Goal: Transaction & Acquisition: Book appointment/travel/reservation

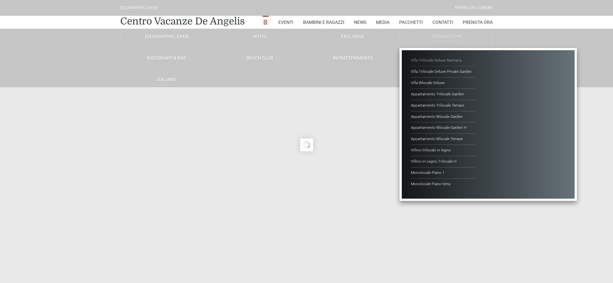
click at [448, 59] on link "Villa Trilocale Deluxe Numana" at bounding box center [442, 60] width 64 height 11
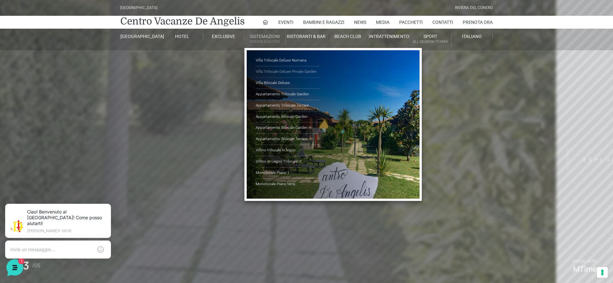
click at [276, 71] on link "Villa Trilocale Deluxe Private Garden" at bounding box center [288, 71] width 64 height 11
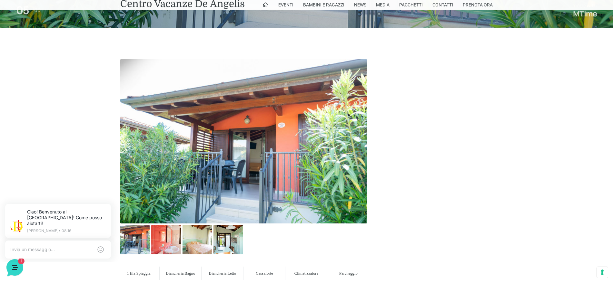
scroll to position [322, 0]
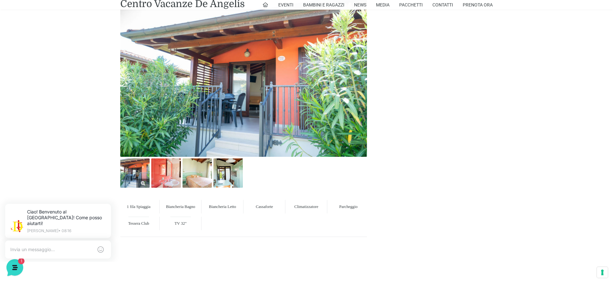
click at [134, 170] on img at bounding box center [134, 173] width 29 height 29
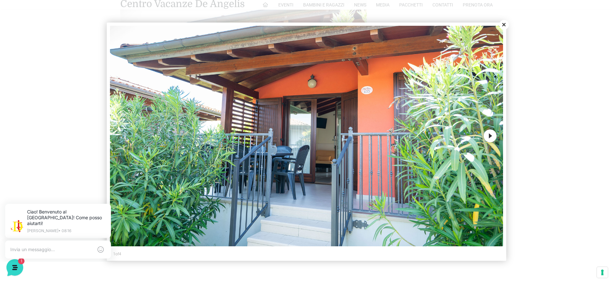
click at [485, 136] on button "Next" at bounding box center [489, 136] width 13 height 13
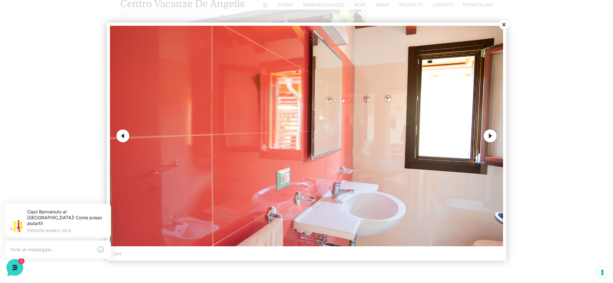
click at [487, 136] on button "Next" at bounding box center [489, 136] width 13 height 13
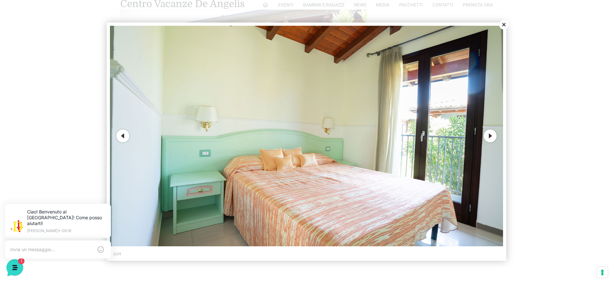
click at [487, 136] on button "Next" at bounding box center [489, 136] width 13 height 13
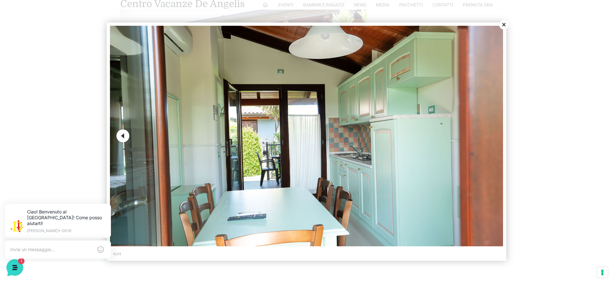
click at [503, 23] on button "Close" at bounding box center [504, 25] width 10 height 10
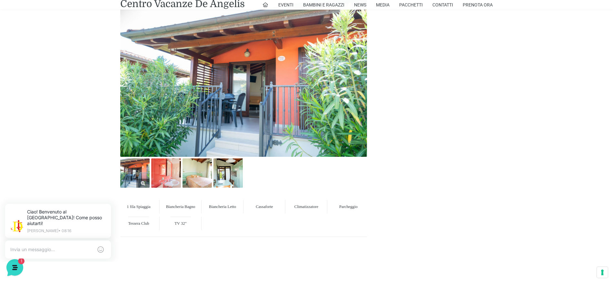
click at [141, 171] on img at bounding box center [134, 173] width 29 height 29
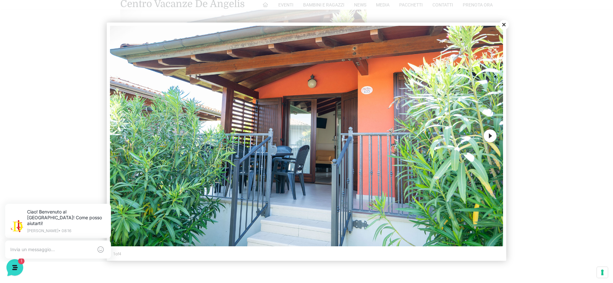
click at [488, 131] on button "Next" at bounding box center [489, 136] width 13 height 13
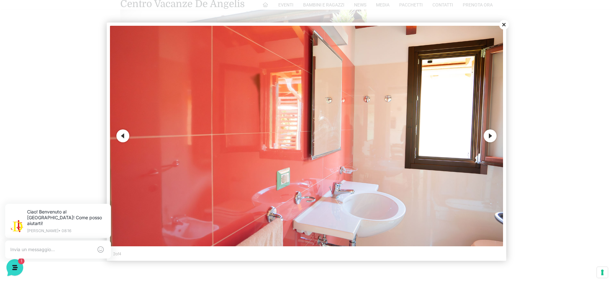
click at [488, 132] on button "Next" at bounding box center [489, 136] width 13 height 13
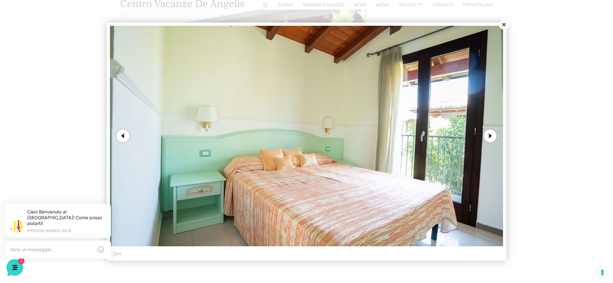
click at [488, 138] on button "Next" at bounding box center [489, 136] width 13 height 13
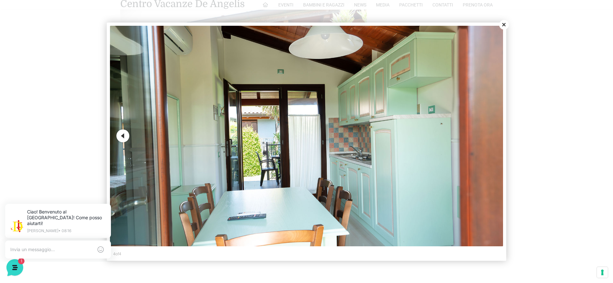
click at [488, 138] on img at bounding box center [306, 136] width 393 height 221
click at [503, 27] on button "Close" at bounding box center [504, 25] width 10 height 10
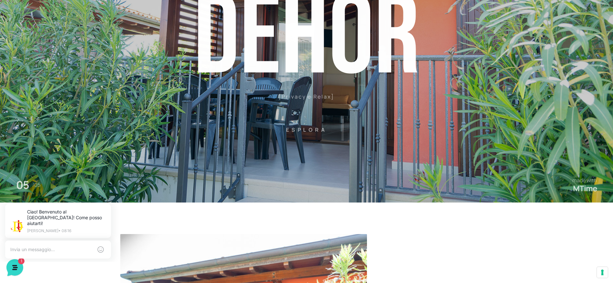
scroll to position [0, 0]
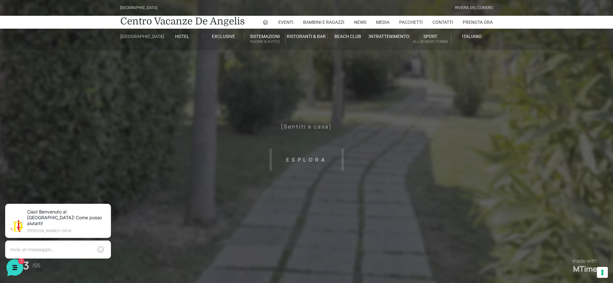
click at [140, 36] on link "[GEOGRAPHIC_DATA]" at bounding box center [140, 37] width 41 height 6
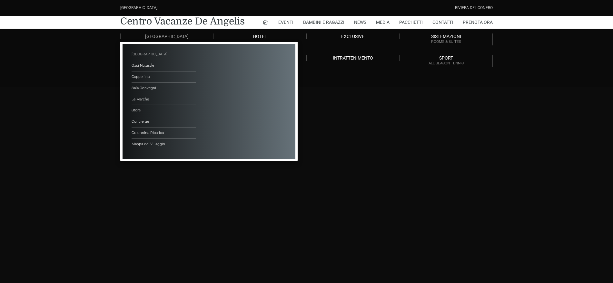
click at [142, 54] on link "[GEOGRAPHIC_DATA]" at bounding box center [163, 54] width 64 height 11
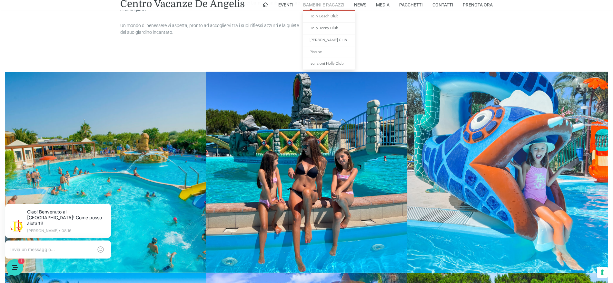
scroll to position [564, 0]
